Goal: Browse casually

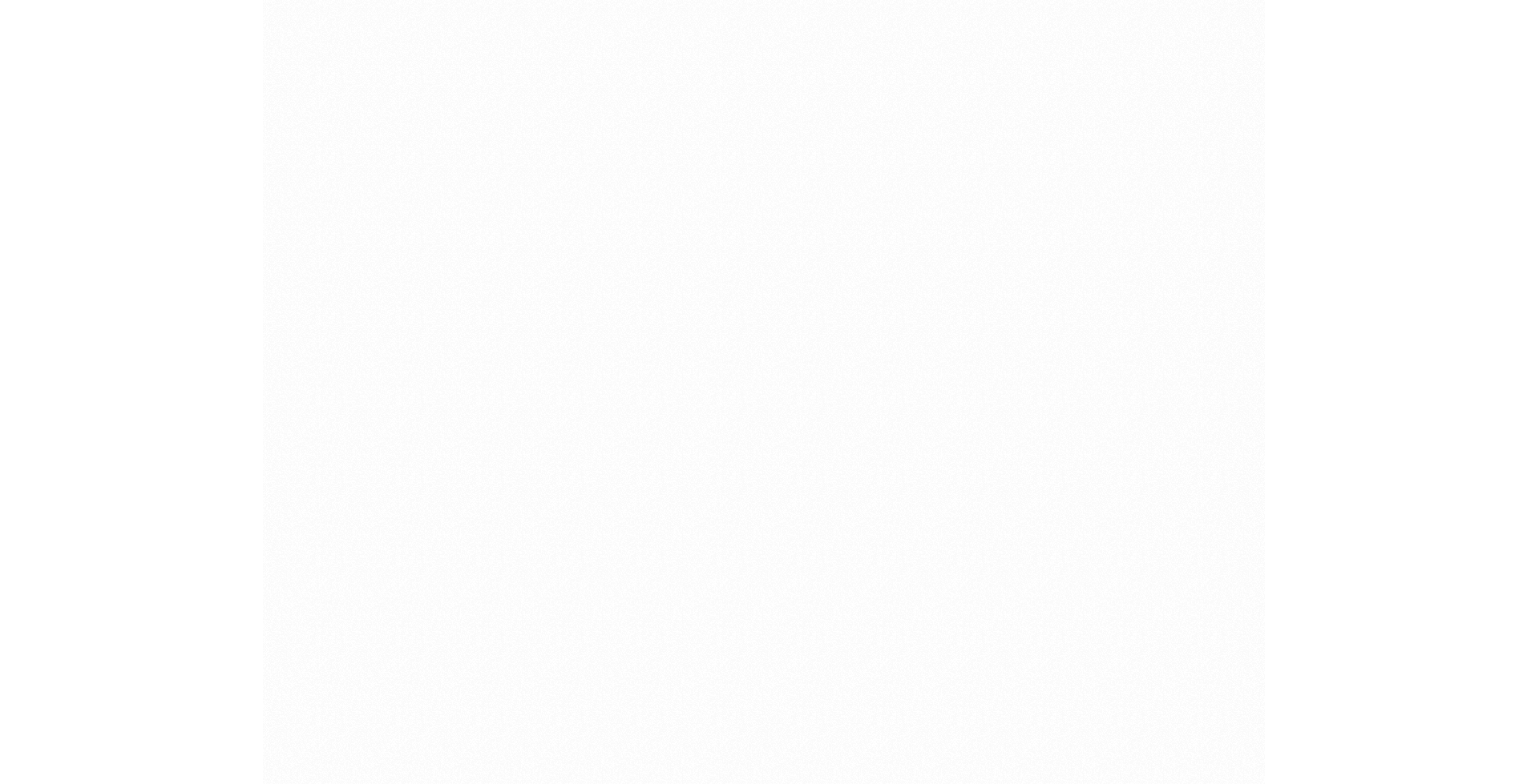
scroll to position [2483, 0]
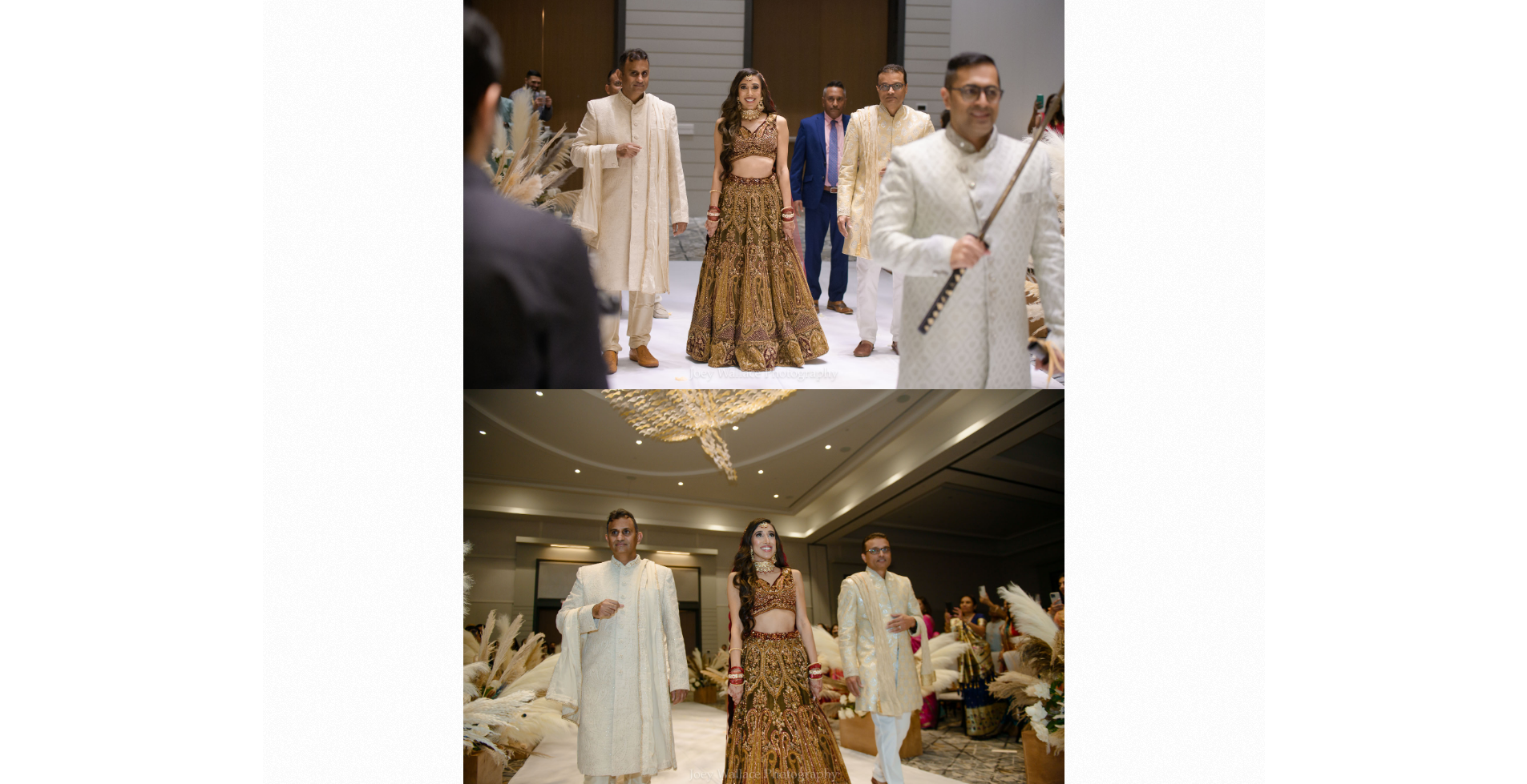
scroll to position [46389, 0]
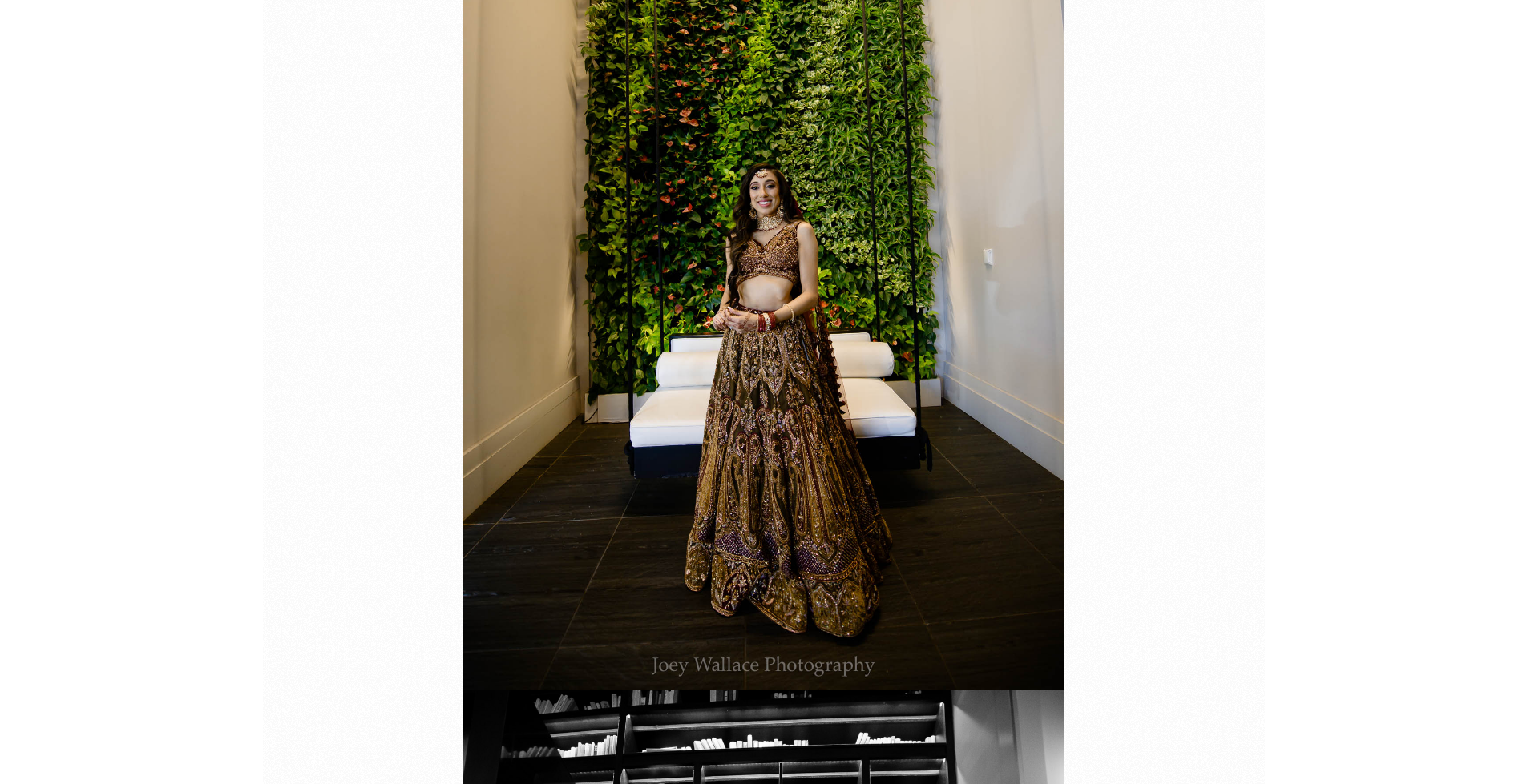
scroll to position [28726, 0]
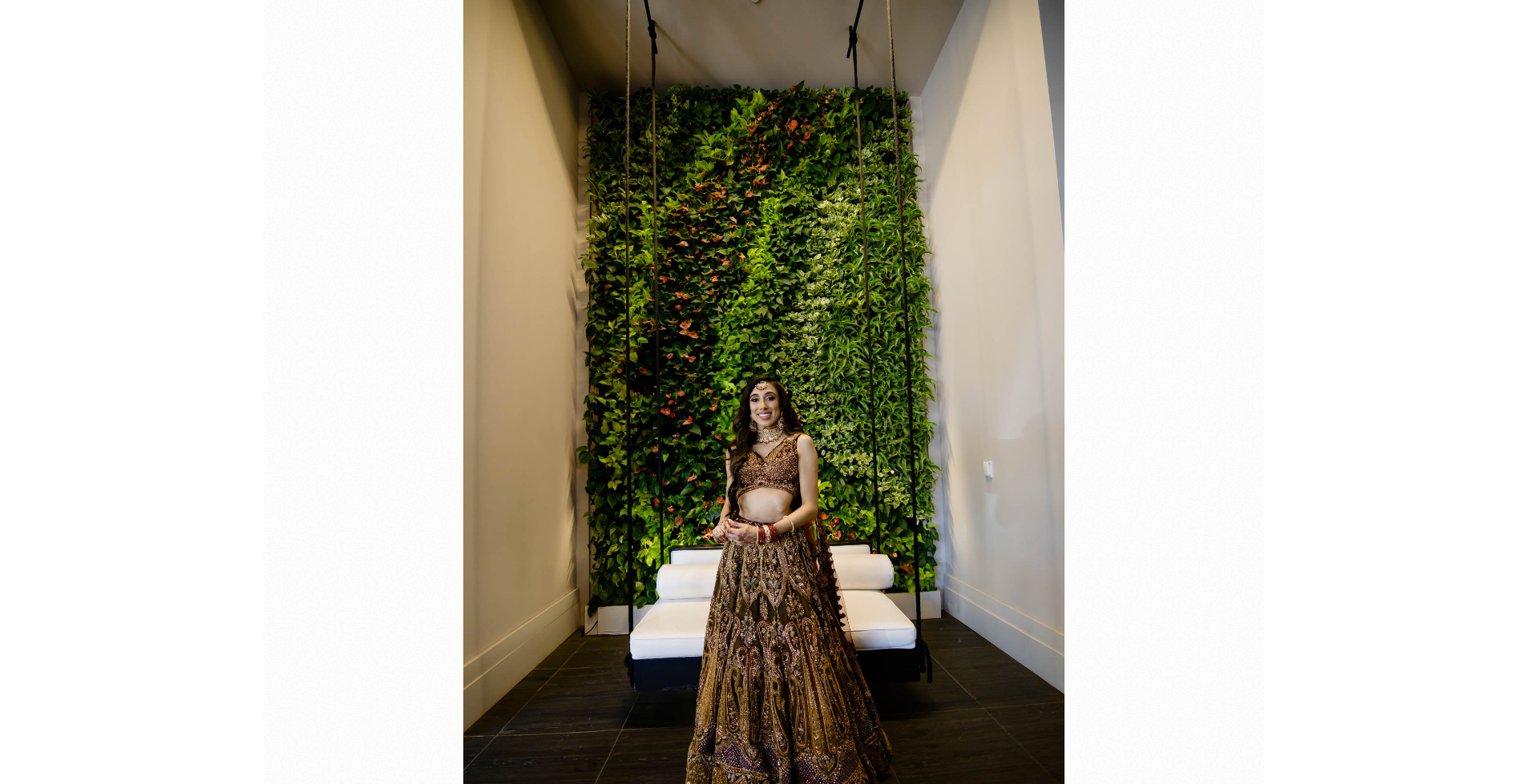
drag, startPoint x: 1446, startPoint y: 339, endPoint x: 1425, endPoint y: 335, distance: 21.4
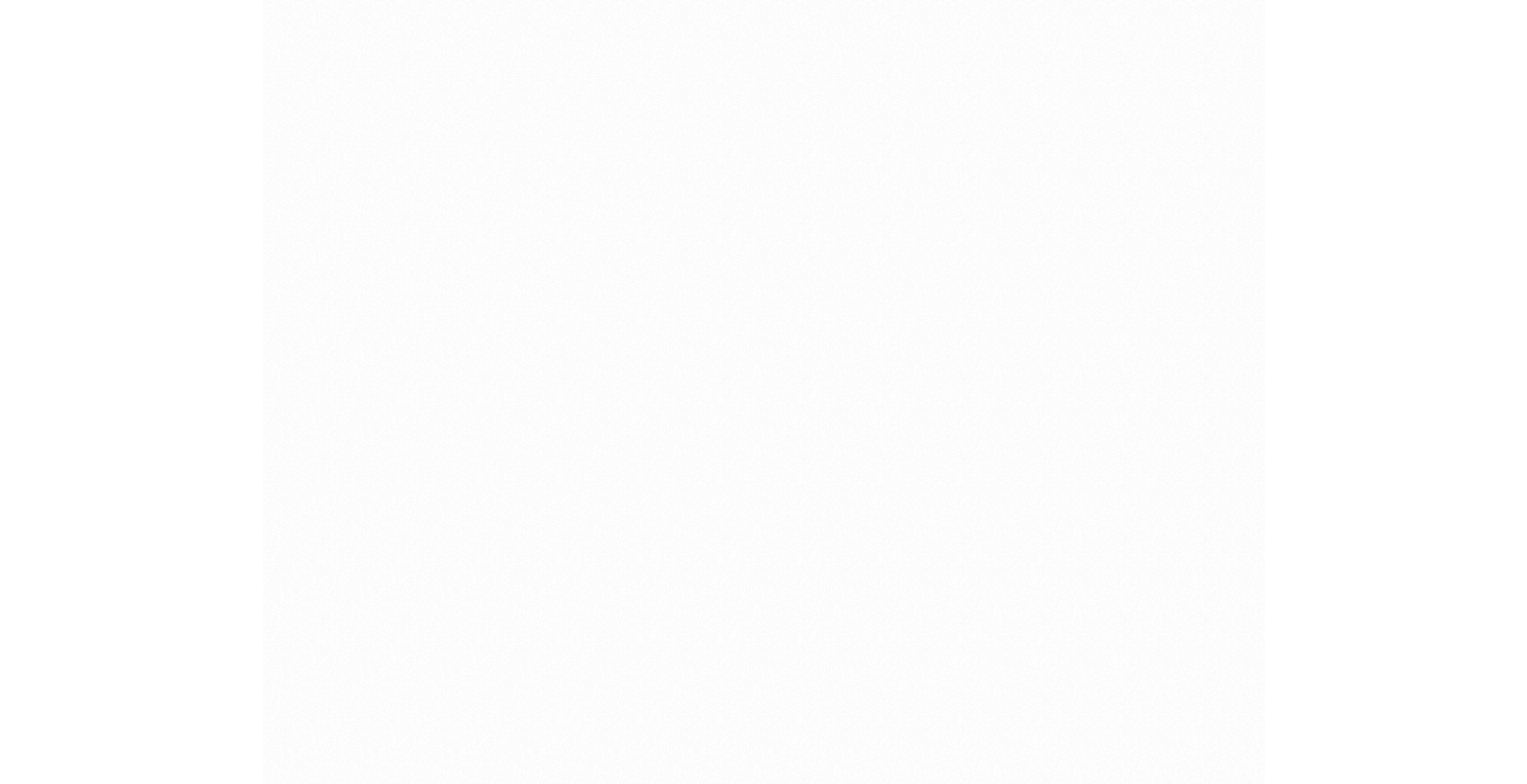
scroll to position [33853, 0]
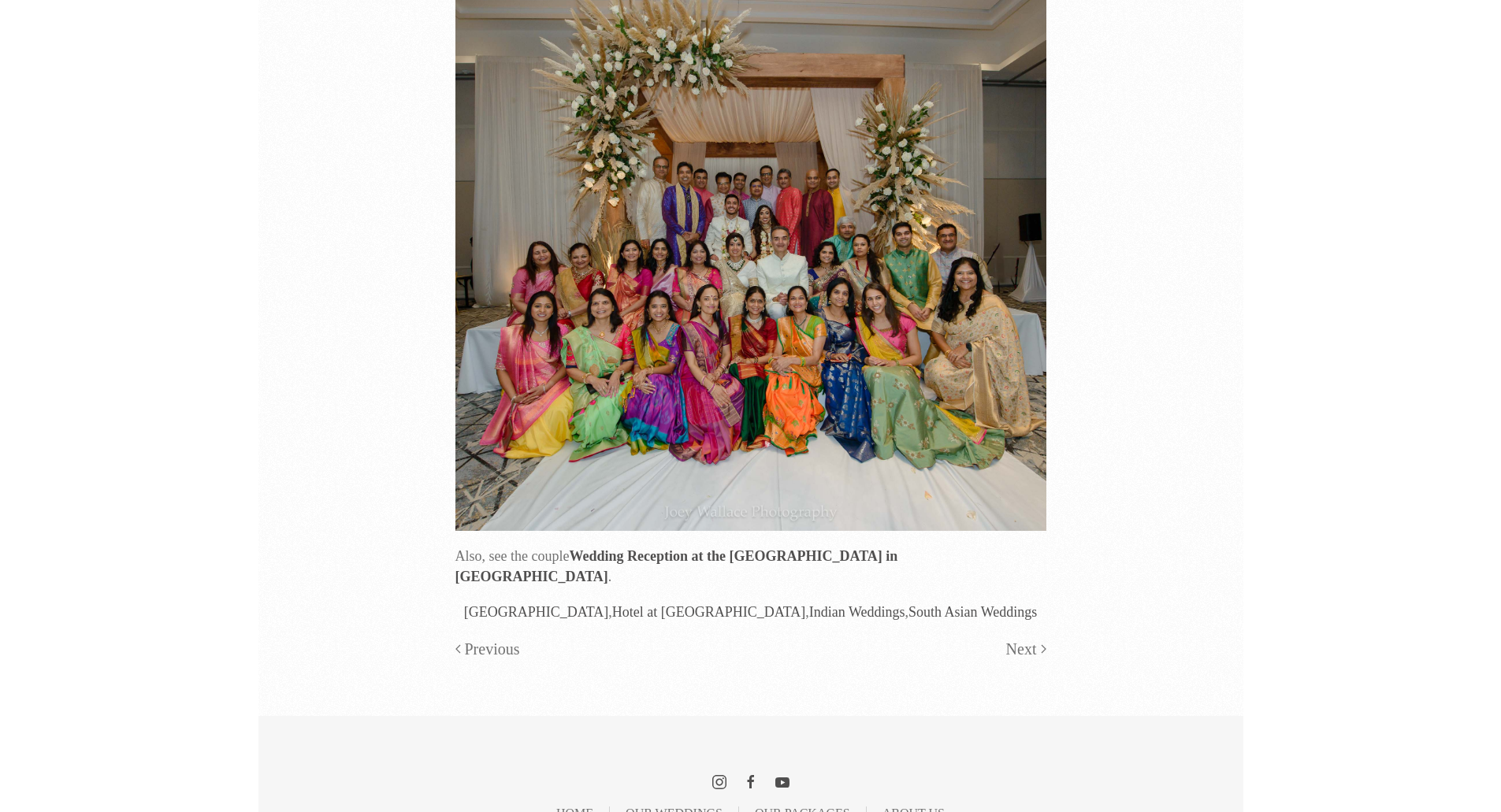
scroll to position [56787, 0]
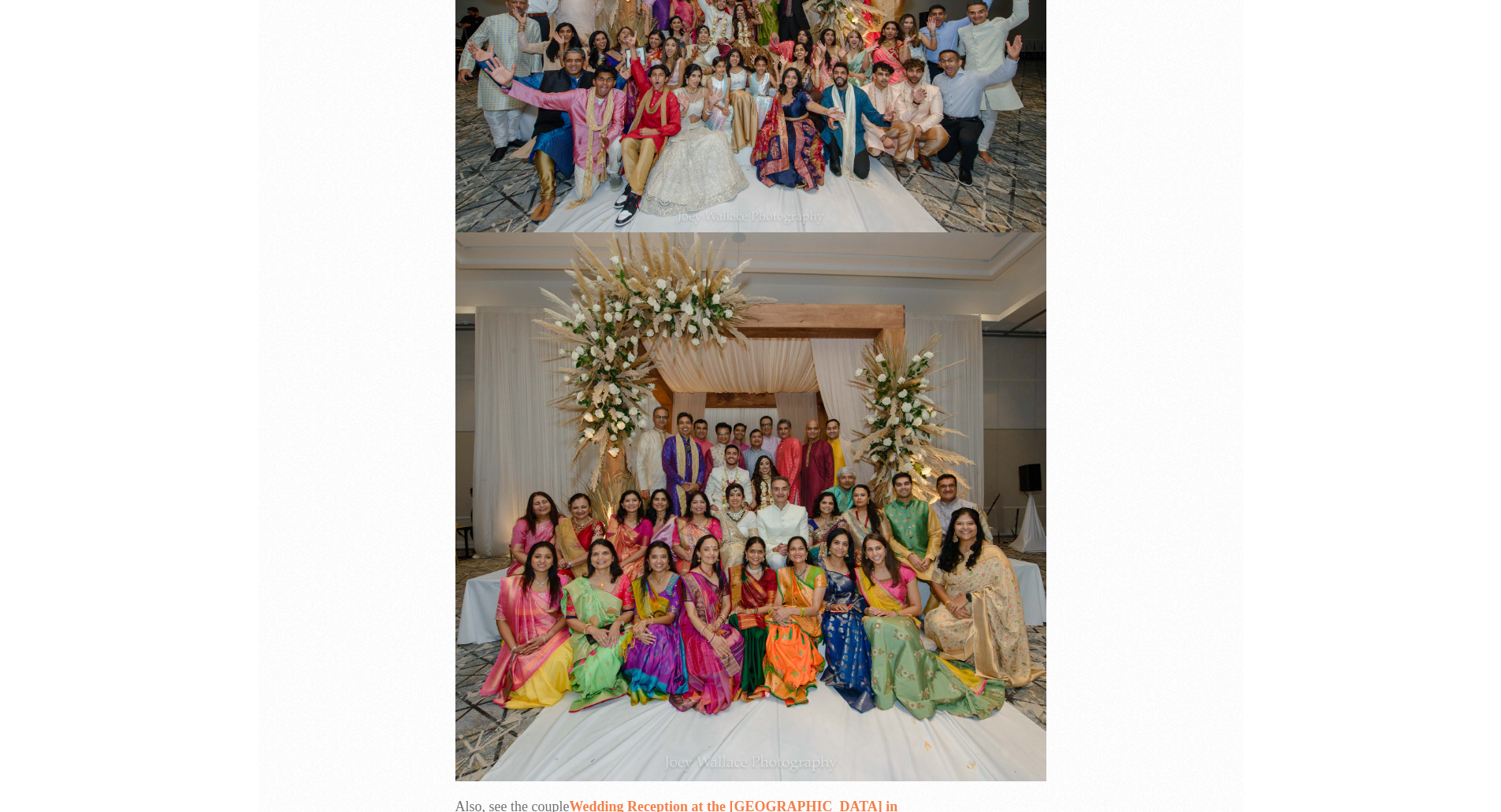
click at [653, 798] on link "Wedding Reception at the [GEOGRAPHIC_DATA] in [GEOGRAPHIC_DATA]" at bounding box center [676, 816] width 442 height 36
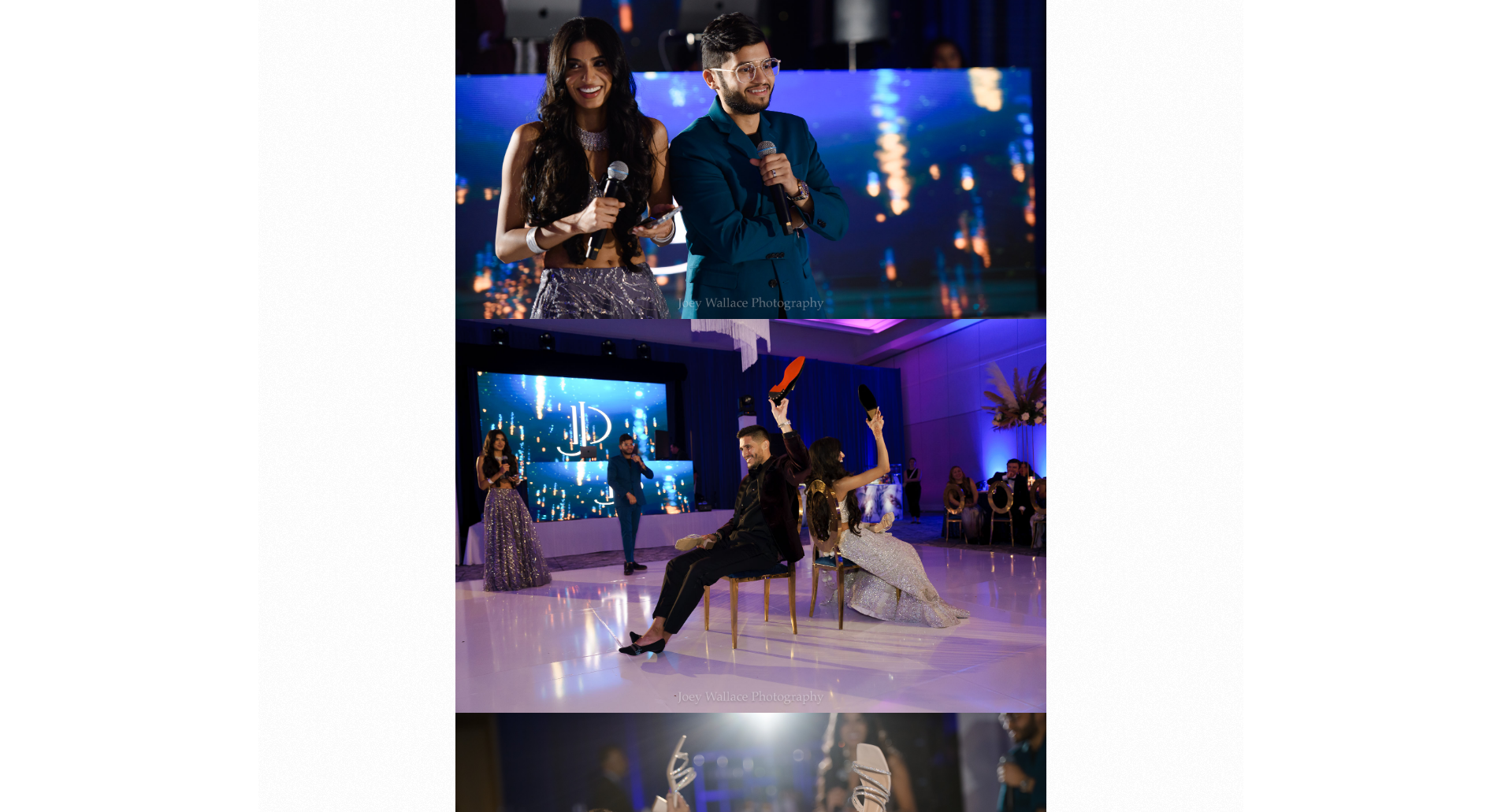
scroll to position [26381, 0]
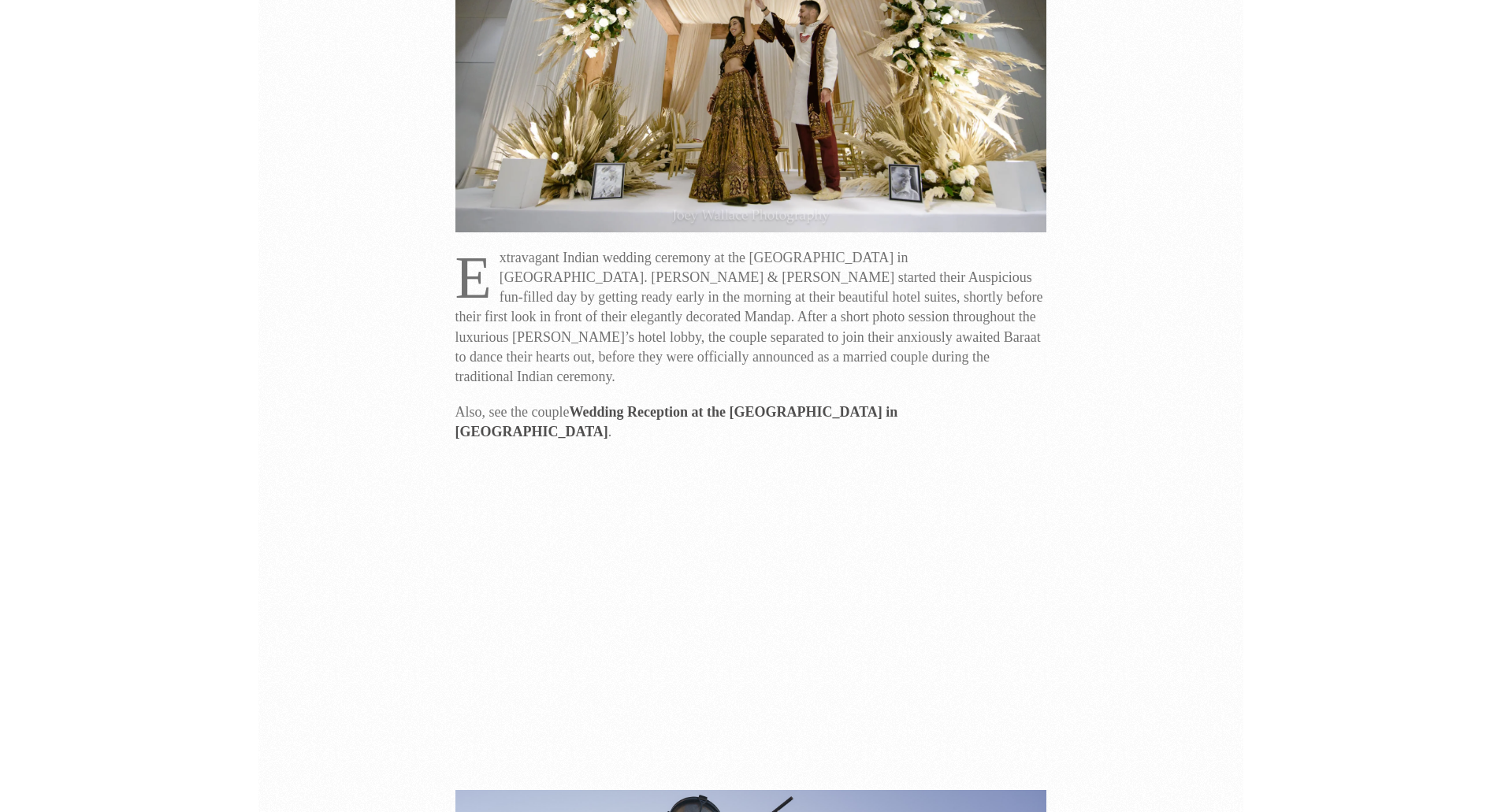
scroll to position [472, 0]
